Goal: Information Seeking & Learning: Learn about a topic

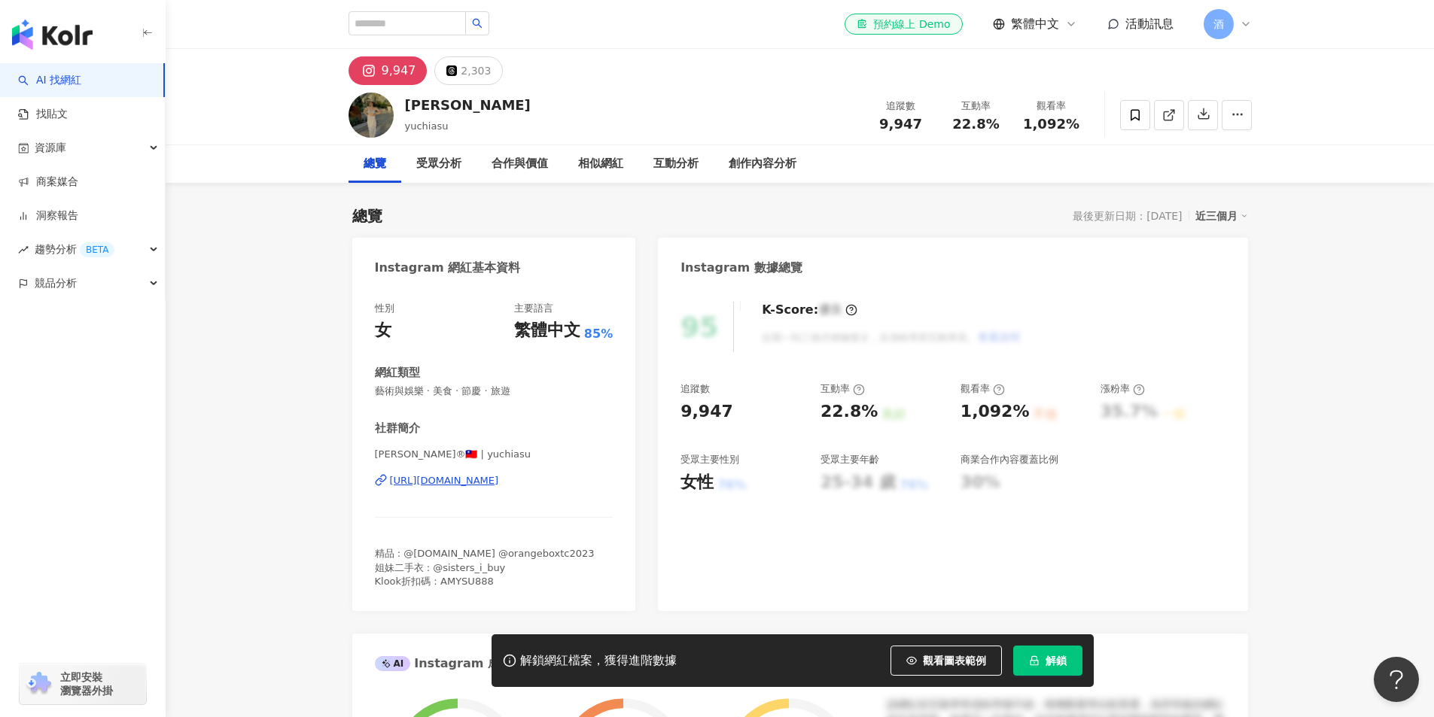
drag, startPoint x: 259, startPoint y: 333, endPoint x: 263, endPoint y: 315, distance: 18.6
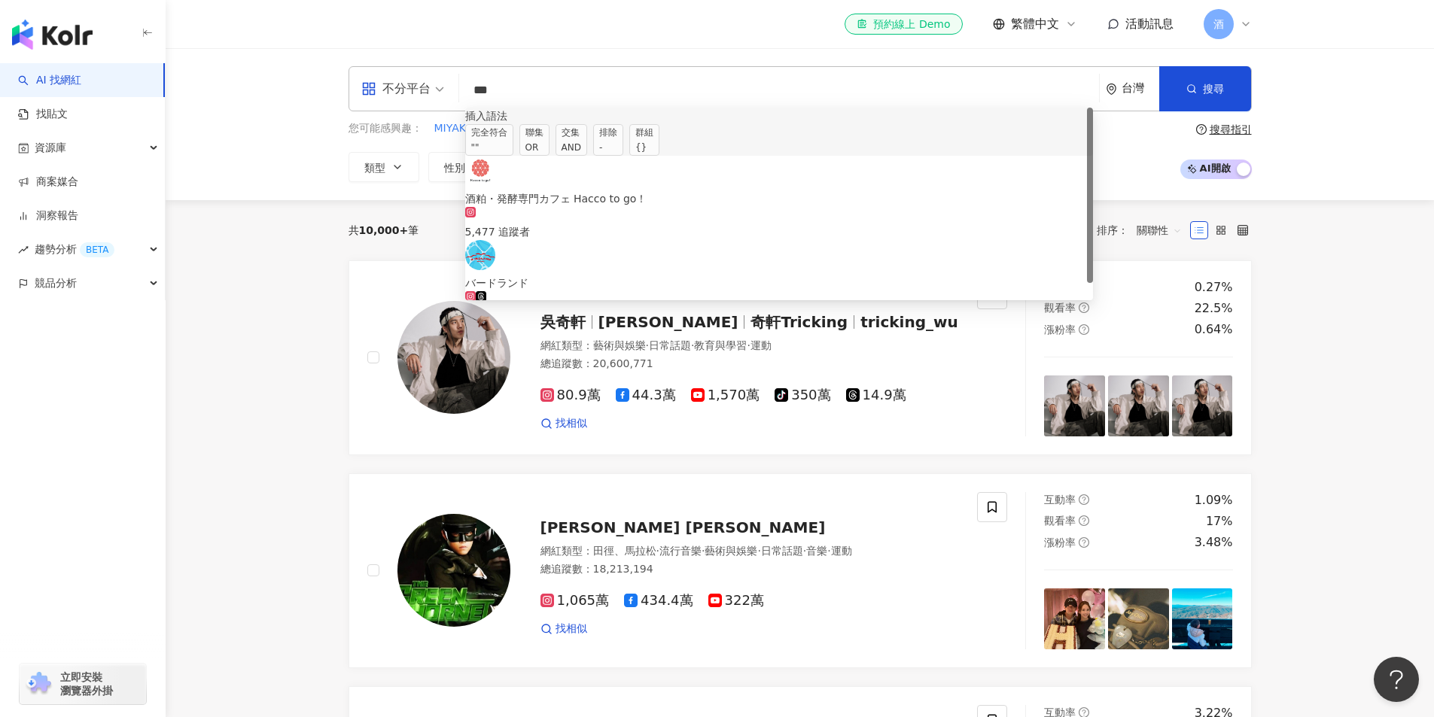
click at [550, 151] on span "聯集 OR" at bounding box center [534, 140] width 30 height 32
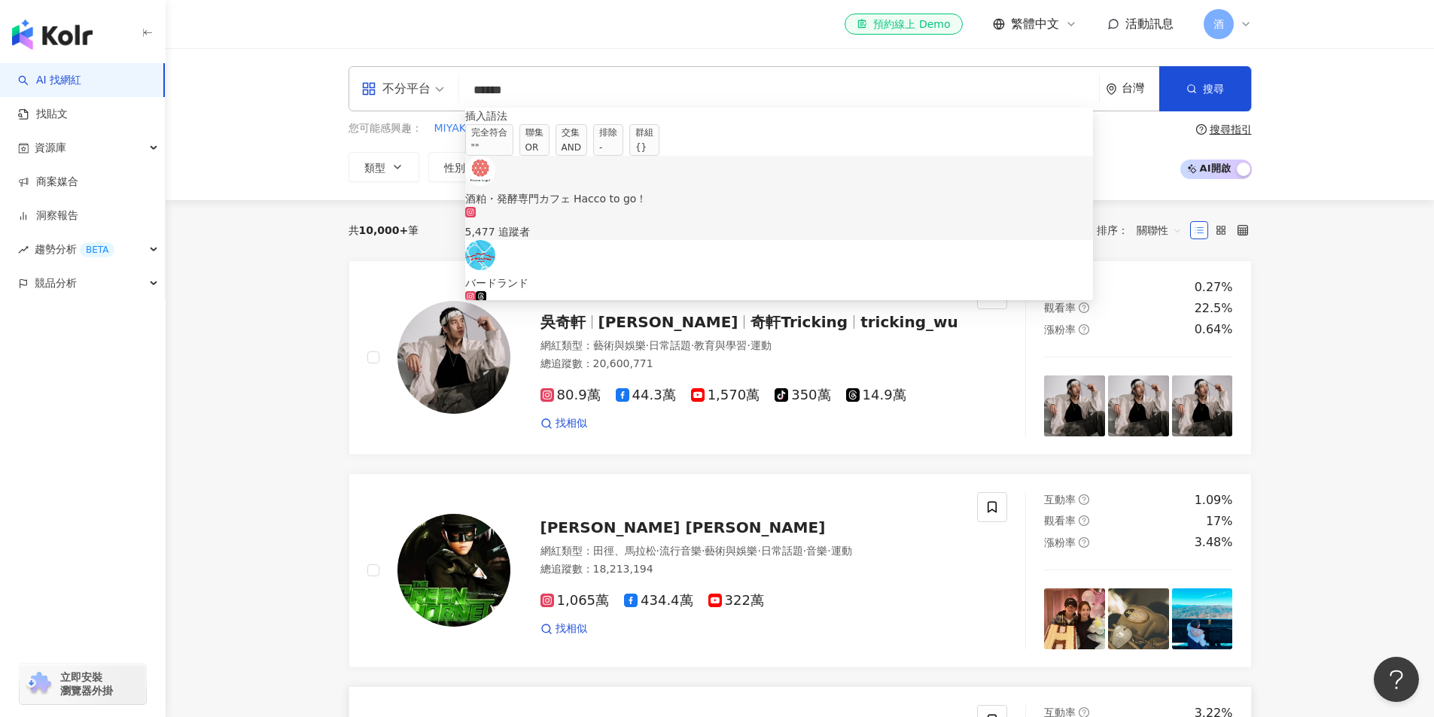
type input "*****"
